Goal: Find specific page/section: Find specific page/section

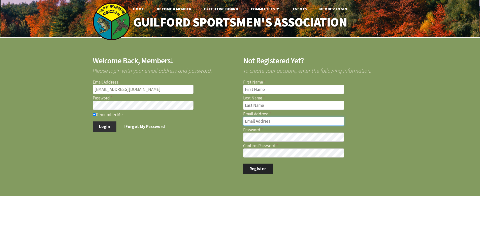
type input "marcmastriano@yahoo.com"
click at [105, 125] on button "Login" at bounding box center [105, 126] width 24 height 11
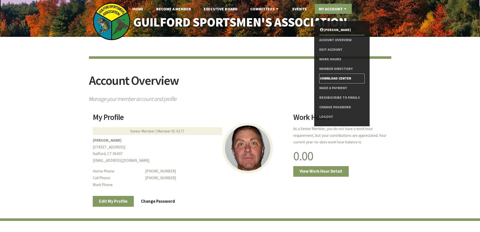
click at [327, 77] on link "Download Center" at bounding box center [341, 79] width 45 height 10
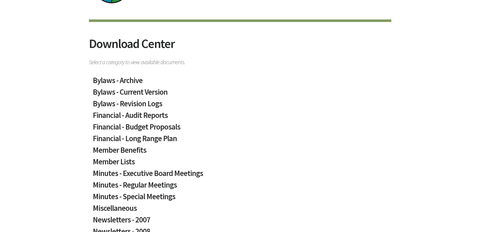
scroll to position [101, 0]
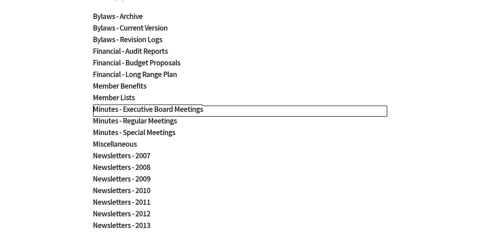
click at [163, 108] on h2 "Minutes - Executive Board Meetings" at bounding box center [240, 111] width 295 height 12
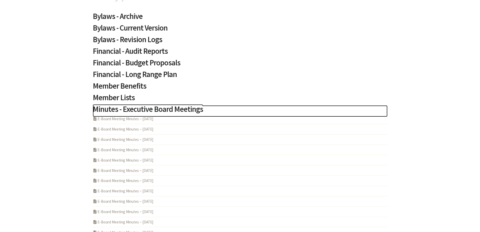
click at [163, 108] on h2 "Minutes - Executive Board Meetings" at bounding box center [240, 111] width 295 height 12
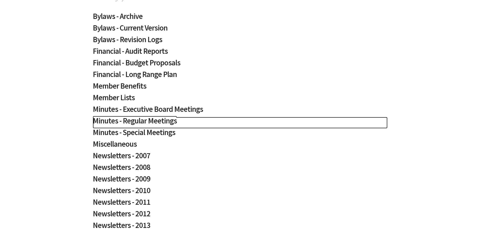
click at [151, 121] on h2 "Minutes - Regular Meetings" at bounding box center [240, 123] width 295 height 12
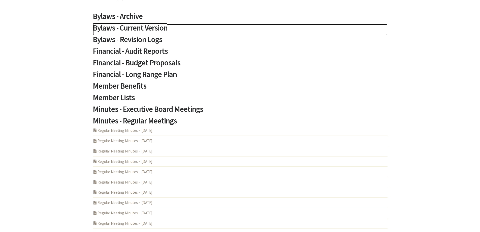
click at [234, 32] on h2 "Bylaws - Current Version" at bounding box center [240, 30] width 295 height 12
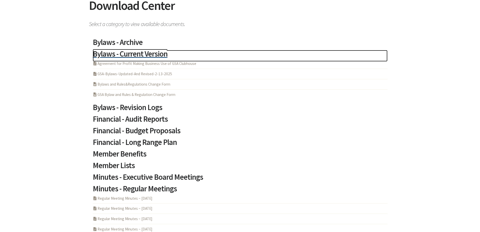
scroll to position [0, 0]
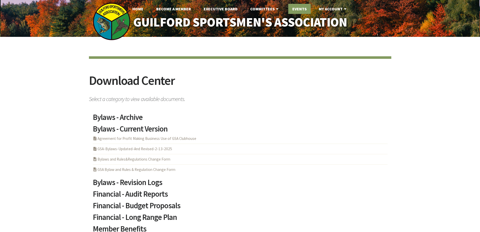
click at [301, 9] on link "Events" at bounding box center [299, 9] width 22 height 10
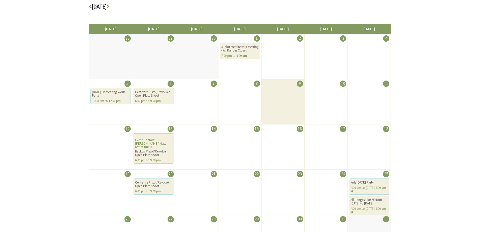
scroll to position [101, 0]
